Goal: Transaction & Acquisition: Subscribe to service/newsletter

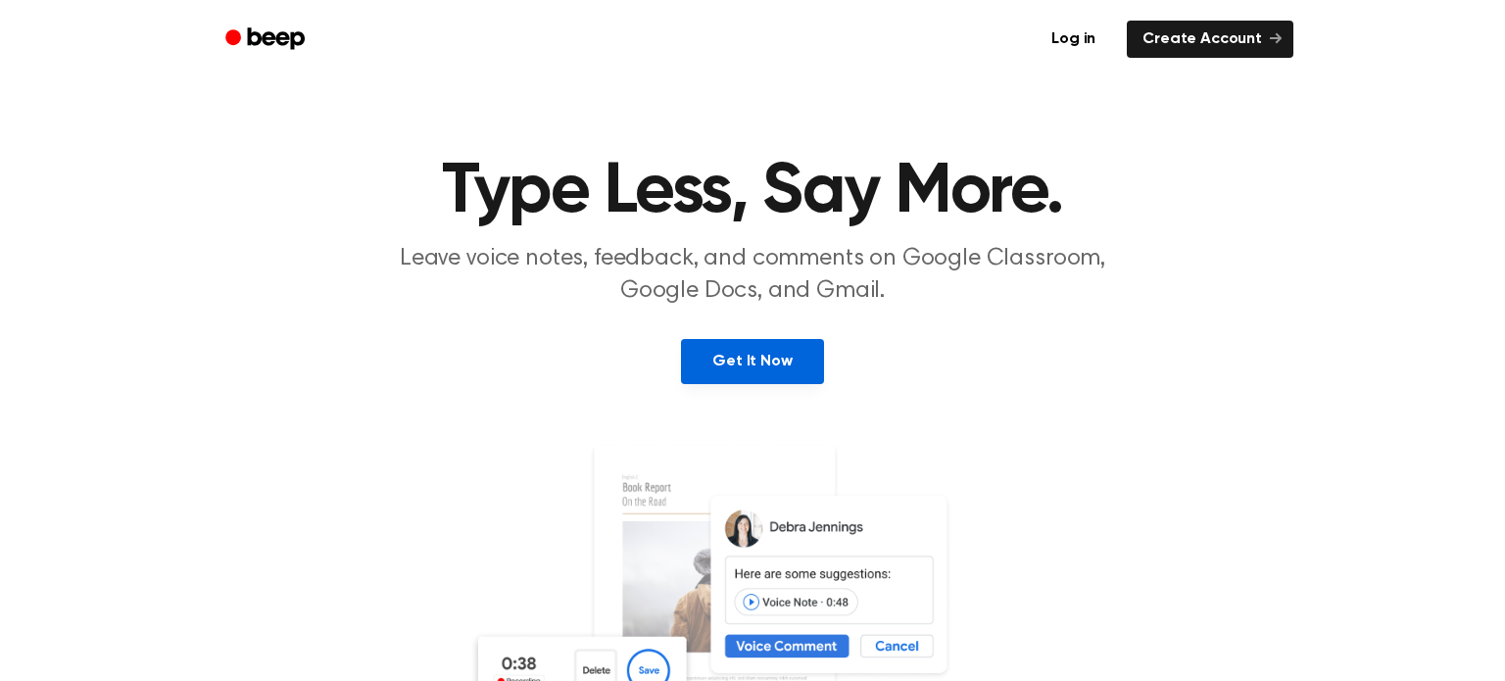
click at [787, 361] on link "Get It Now" at bounding box center [752, 361] width 142 height 45
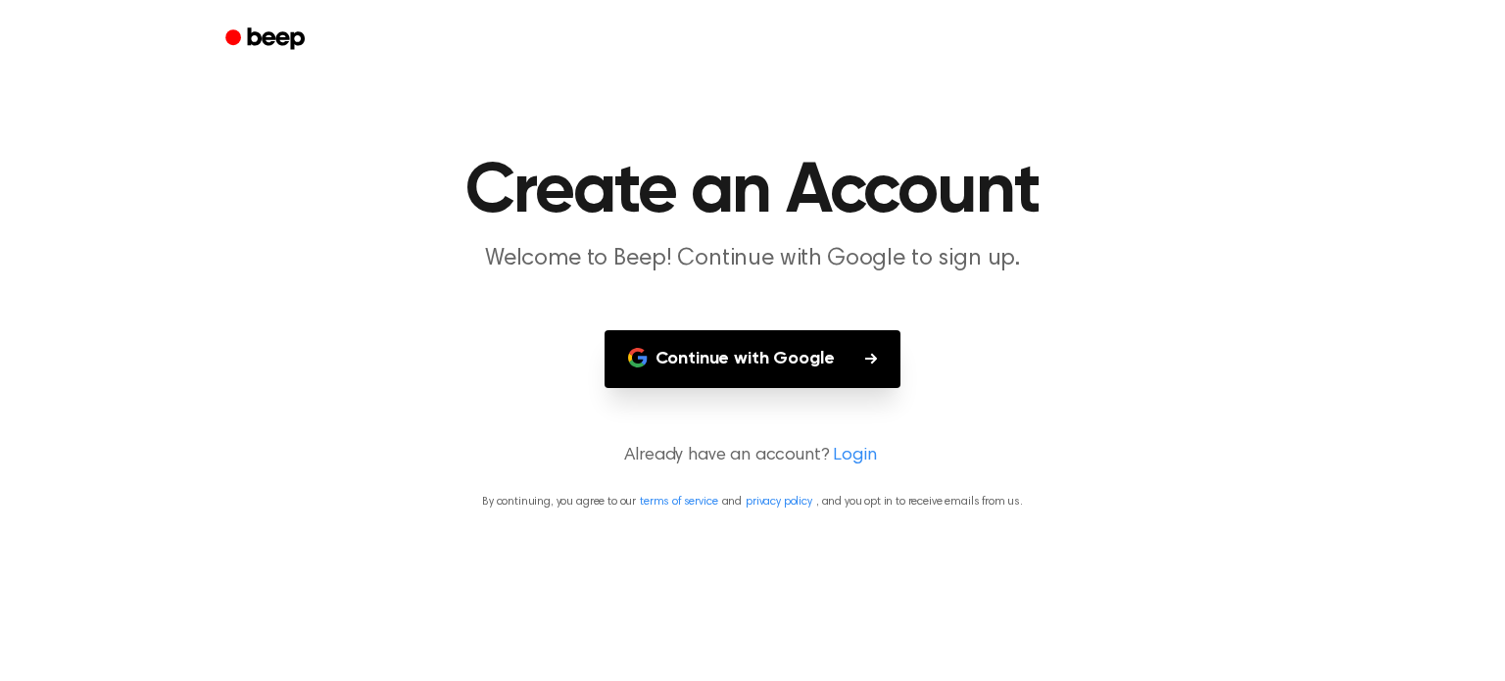
click at [709, 344] on button "Continue with Google" at bounding box center [753, 359] width 297 height 58
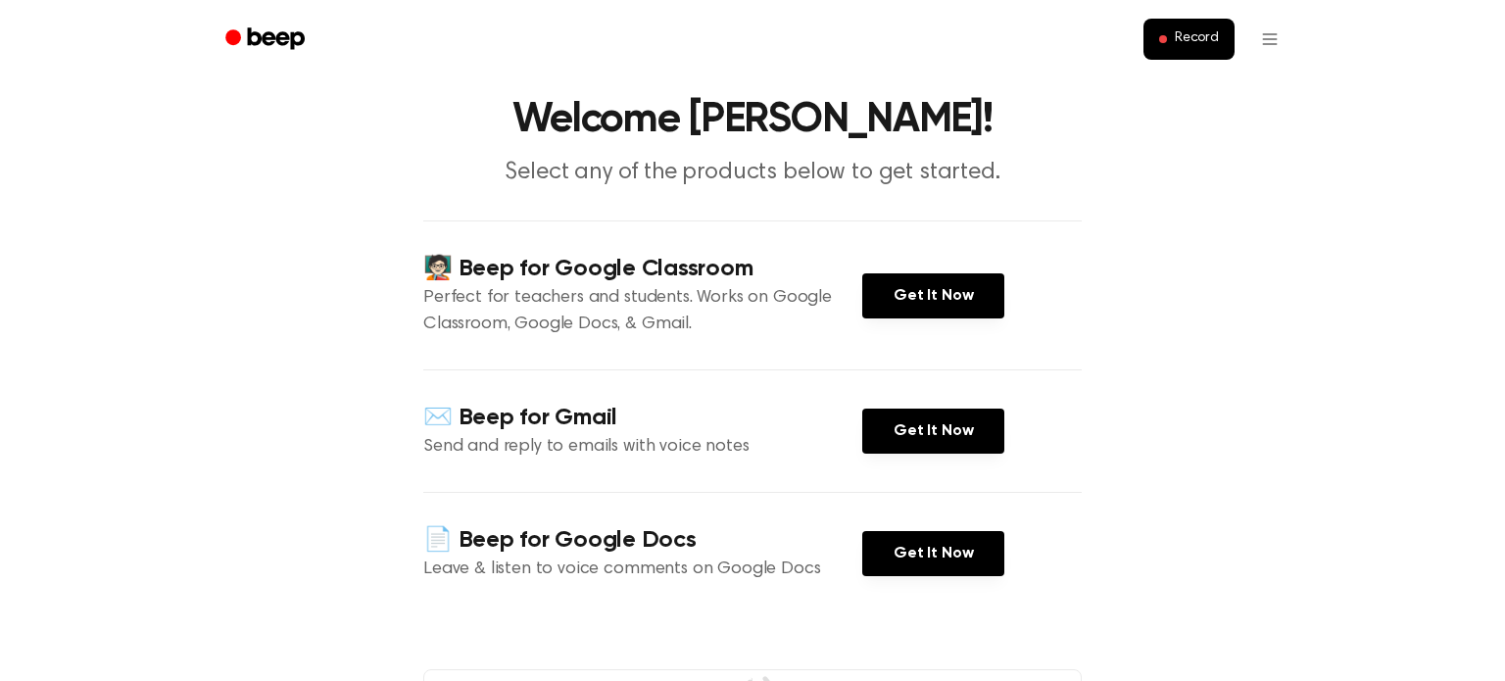
scroll to position [55, 0]
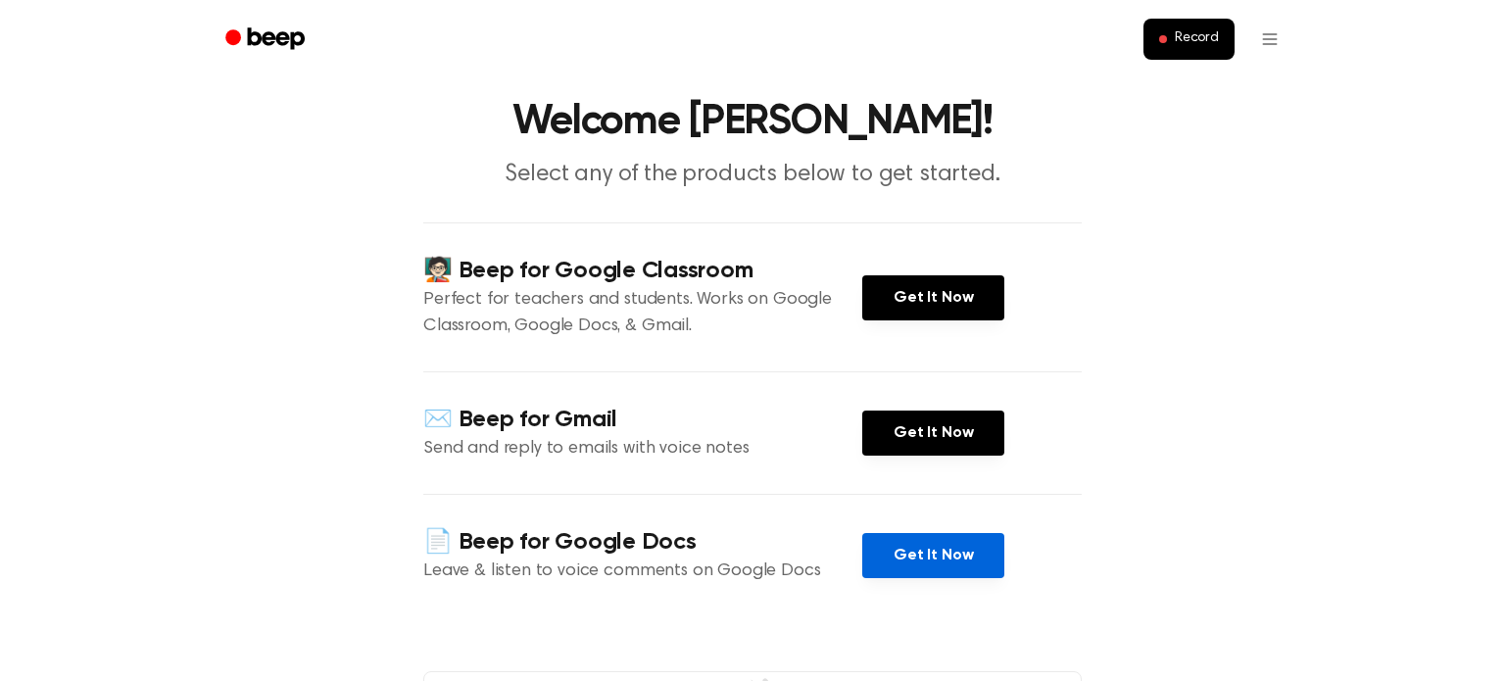
click at [934, 551] on link "Get It Now" at bounding box center [933, 555] width 142 height 45
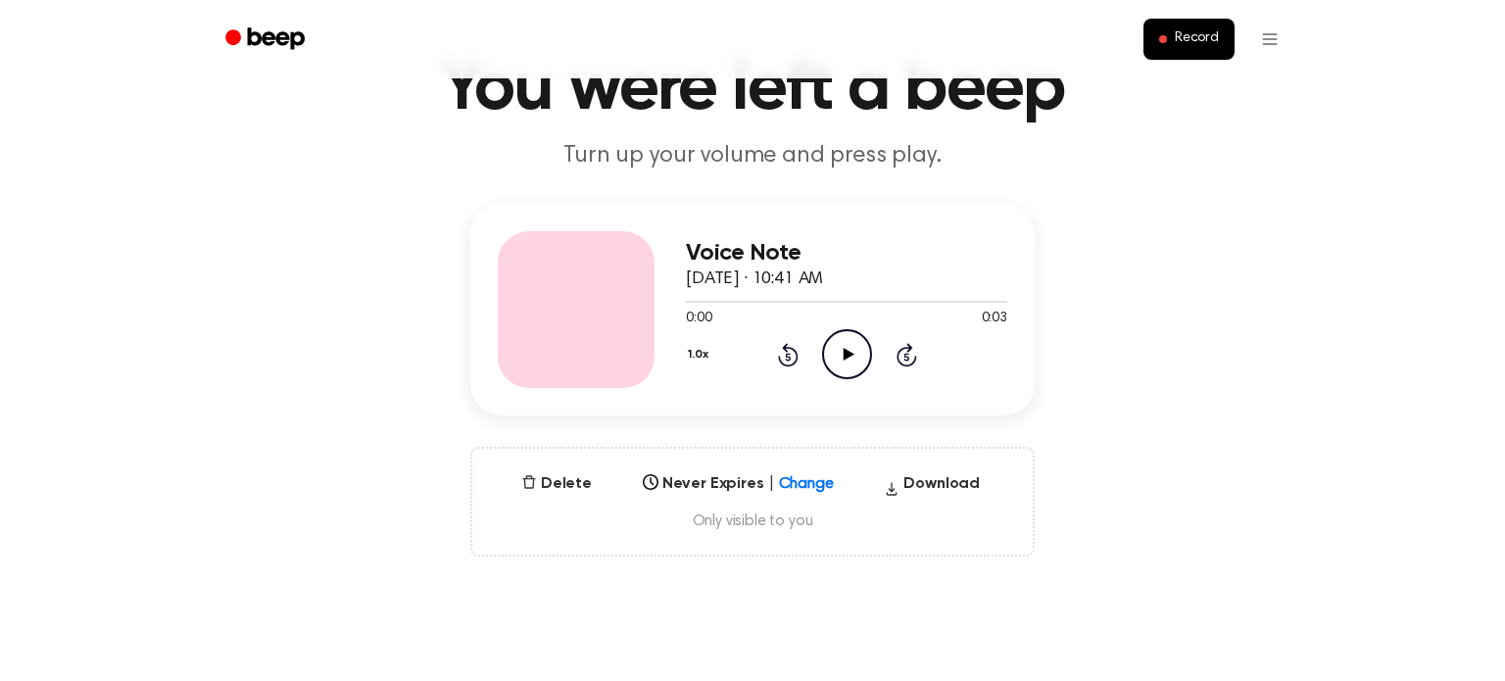
scroll to position [156, 0]
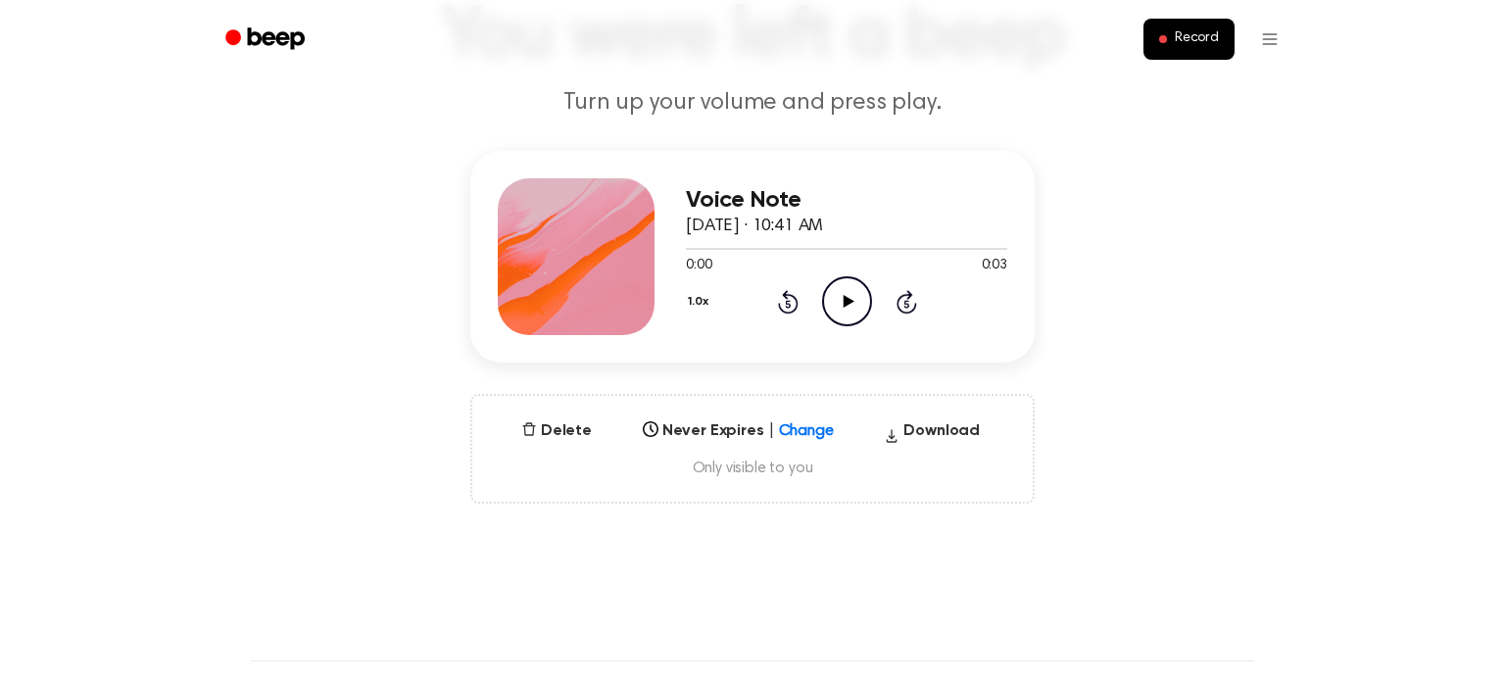
click at [845, 310] on icon "Play Audio" at bounding box center [847, 301] width 50 height 50
click at [847, 310] on icon "Play Audio" at bounding box center [847, 301] width 50 height 50
click at [846, 305] on icon "Pause Audio" at bounding box center [847, 301] width 50 height 50
